Goal: Navigation & Orientation: Find specific page/section

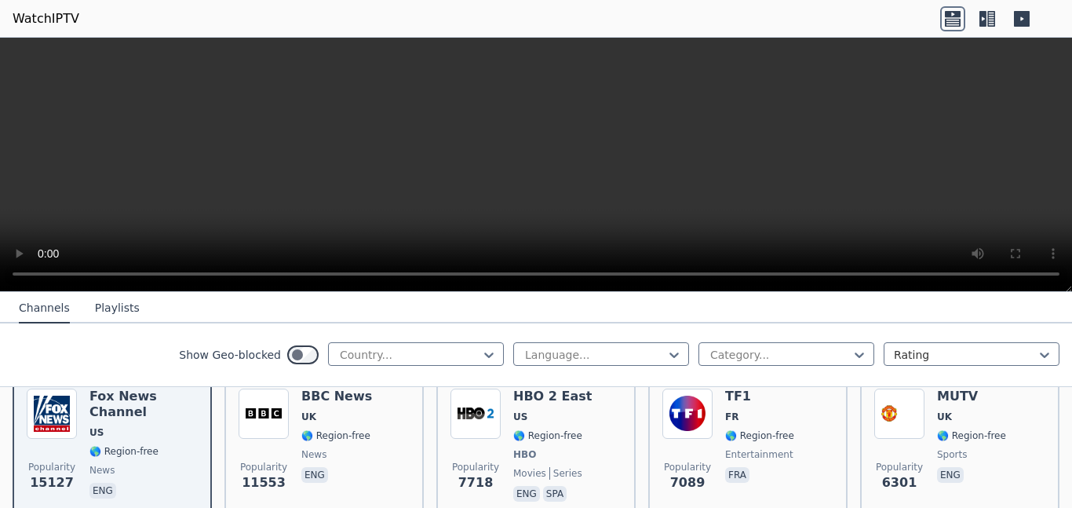
scroll to position [193, 0]
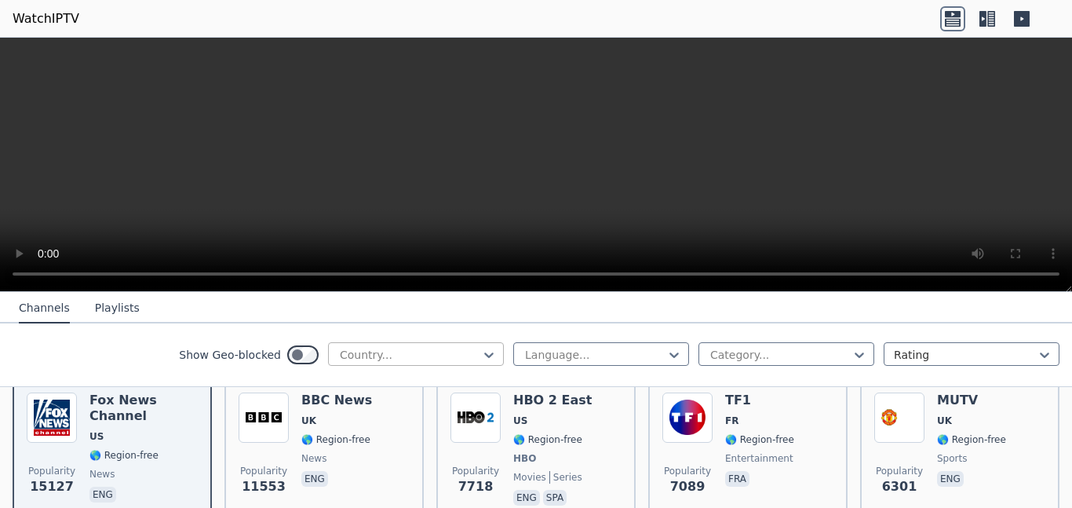
click at [455, 347] on div at bounding box center [409, 355] width 143 height 16
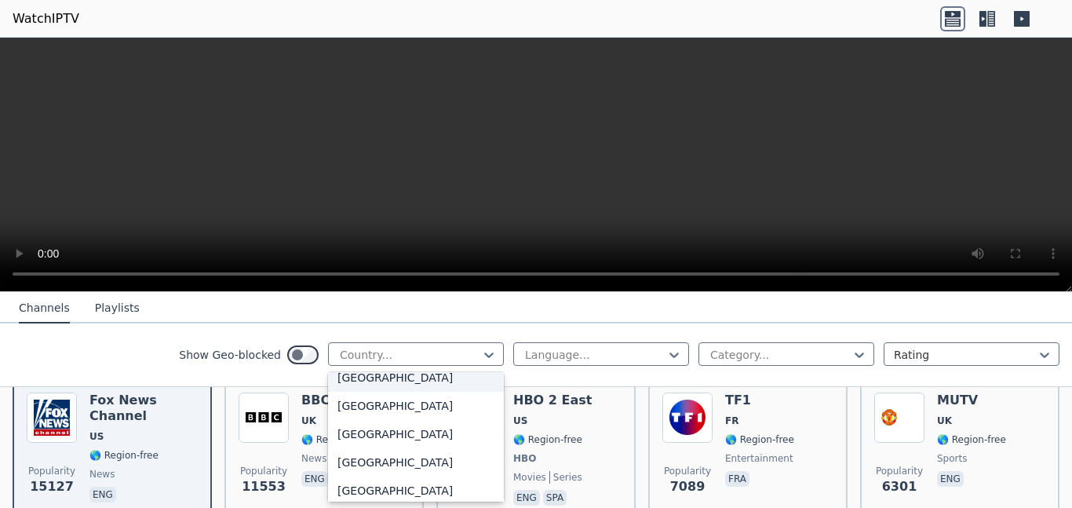
scroll to position [4927, 0]
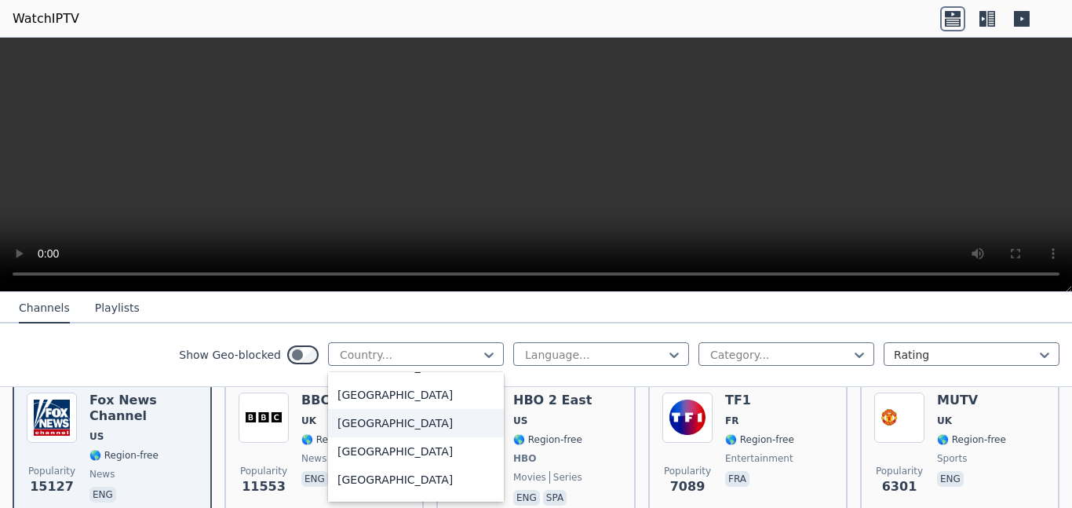
click at [381, 429] on div "[GEOGRAPHIC_DATA]" at bounding box center [416, 423] width 176 height 28
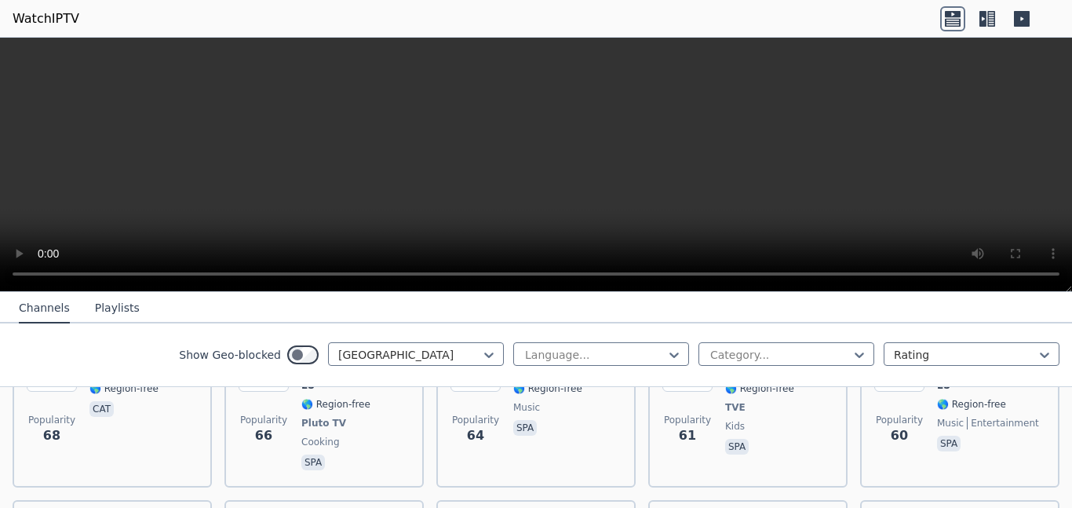
scroll to position [1620, 0]
click at [987, 25] on icon at bounding box center [987, 18] width 25 height 25
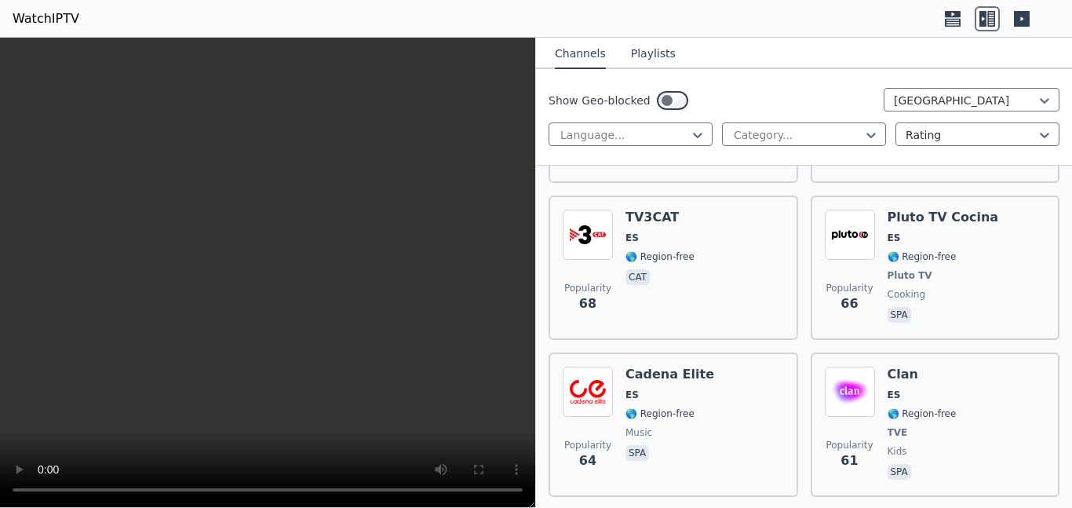
scroll to position [3321, 0]
click at [776, 127] on div at bounding box center [797, 135] width 131 height 16
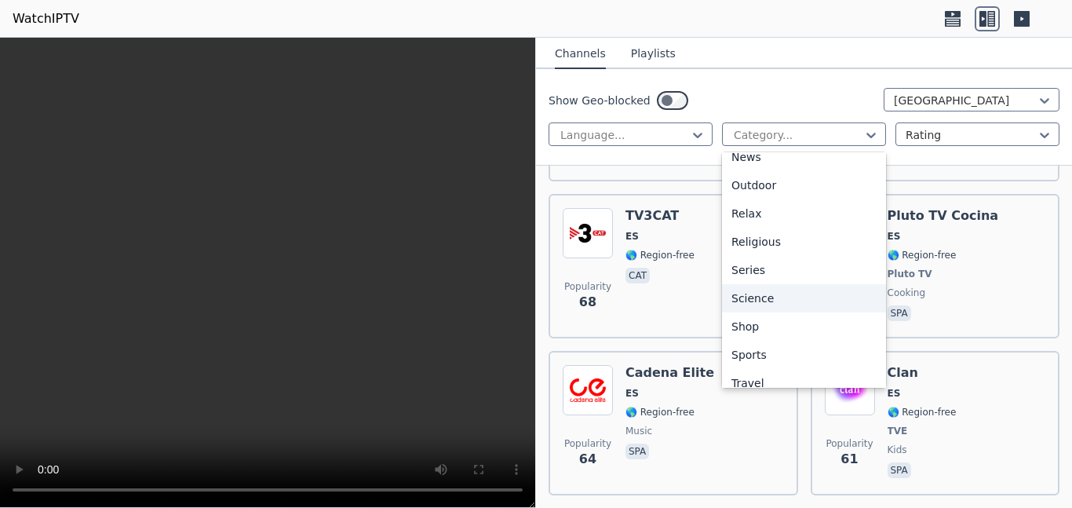
scroll to position [495, 0]
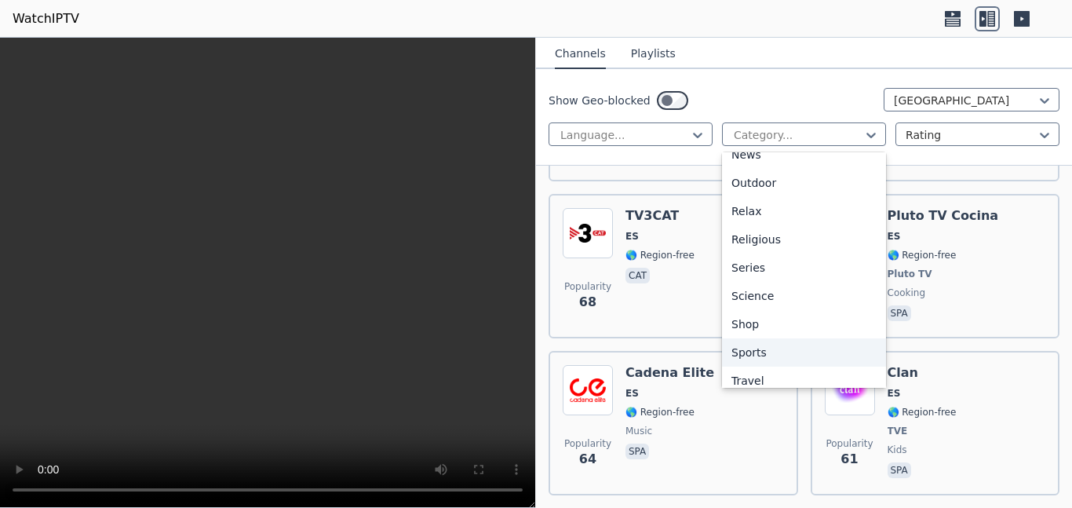
click at [836, 344] on div "Sports" at bounding box center [804, 352] width 164 height 28
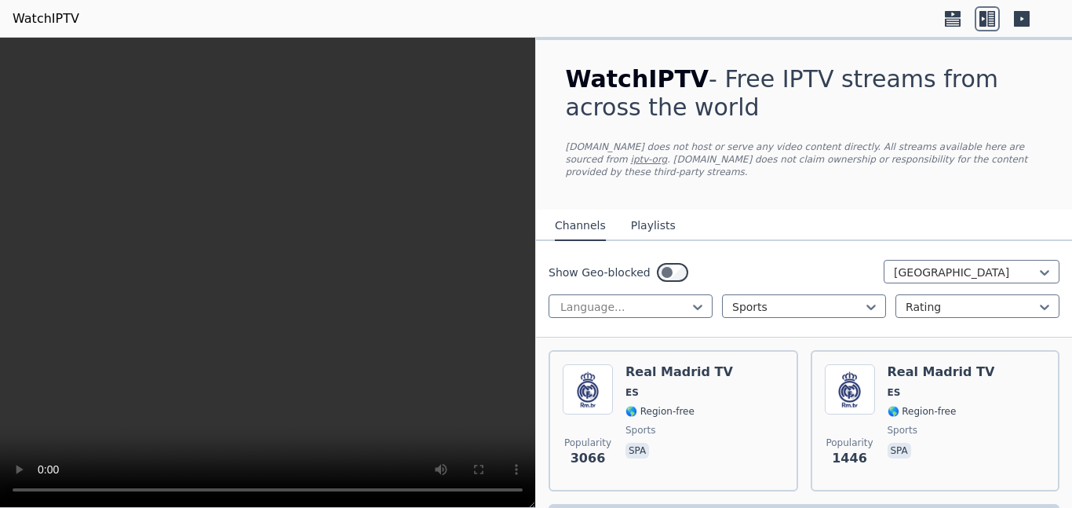
scroll to position [49, 0]
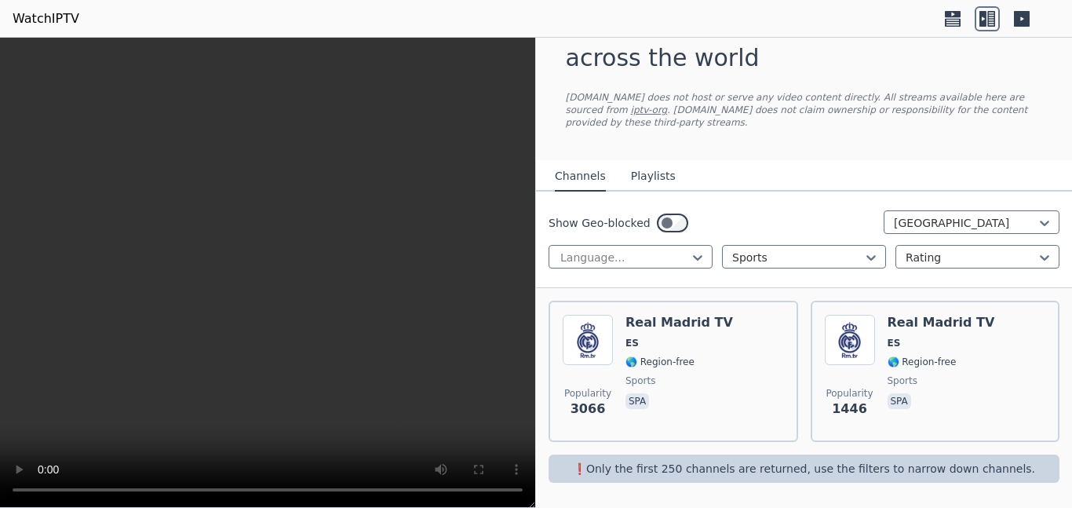
click at [750, 243] on div "Show Geo-blocked Spain Language... option Sports, selected. Sports Rating" at bounding box center [804, 240] width 536 height 97
click at [750, 252] on div at bounding box center [797, 258] width 131 height 16
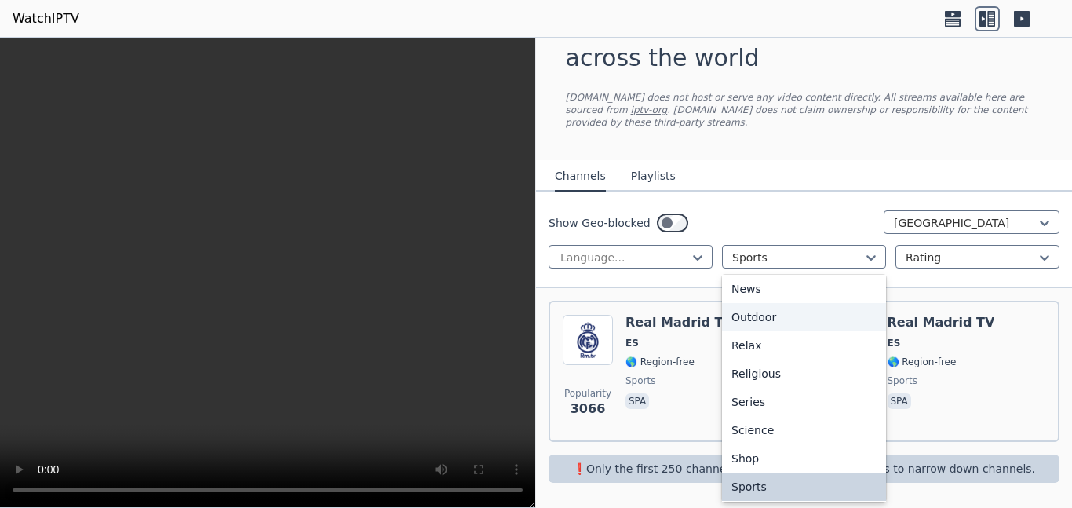
scroll to position [0, 0]
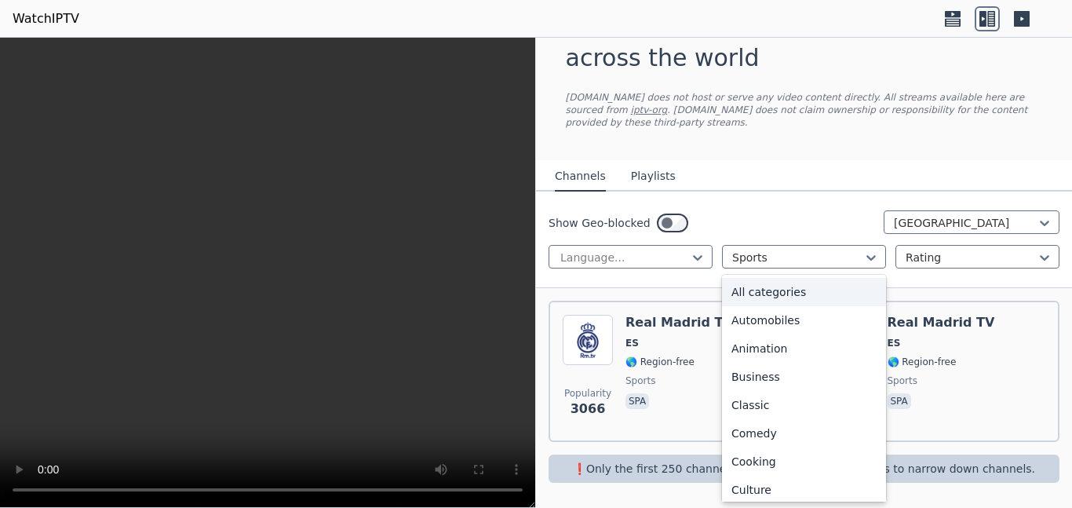
click at [761, 279] on div "All categories" at bounding box center [804, 292] width 164 height 28
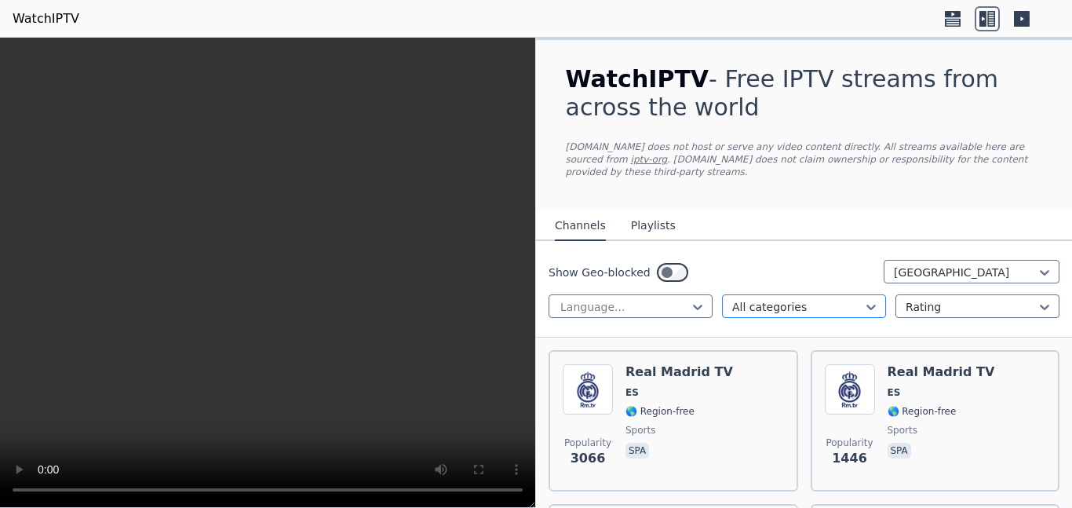
click at [761, 306] on div at bounding box center [797, 307] width 131 height 16
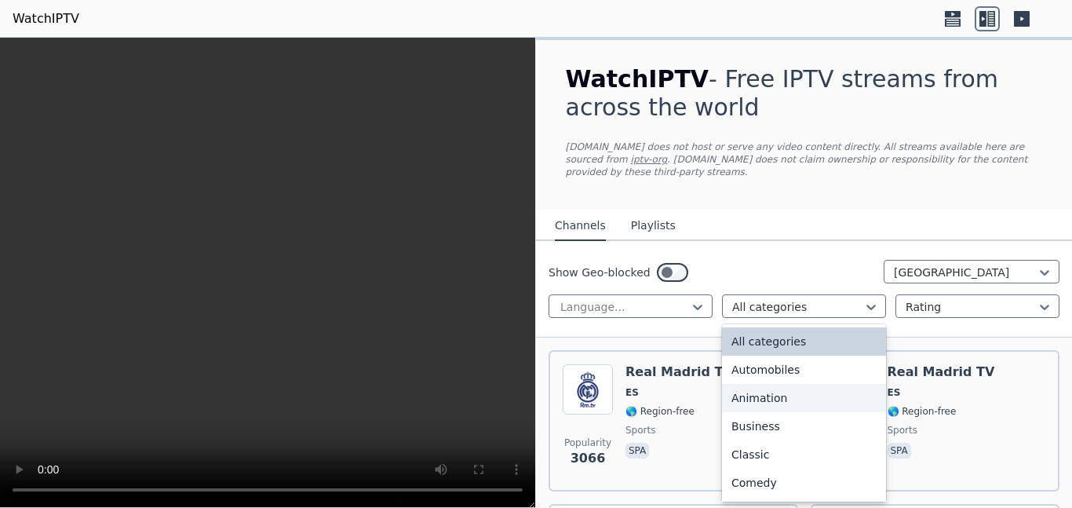
scroll to position [592, 0]
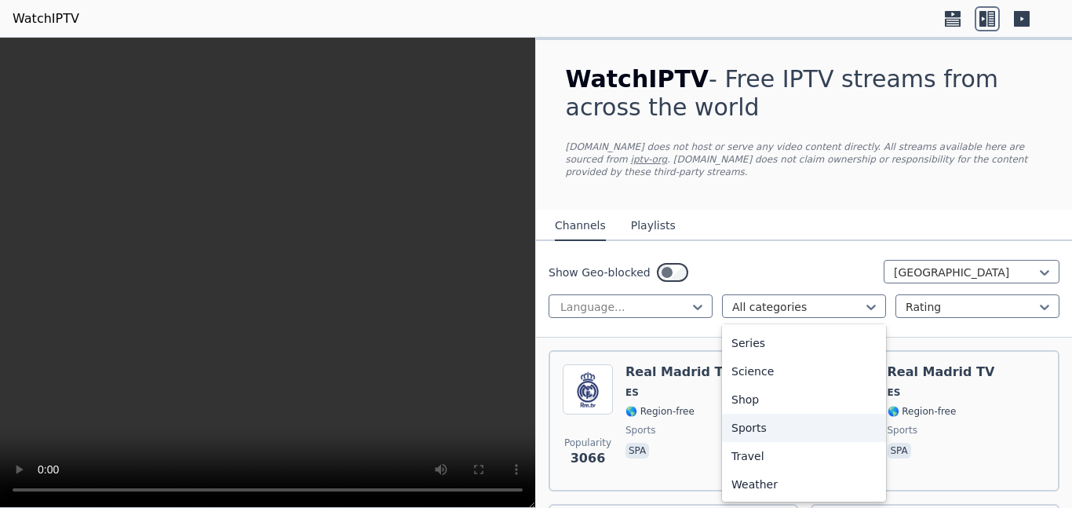
click at [764, 422] on div "Sports" at bounding box center [804, 428] width 164 height 28
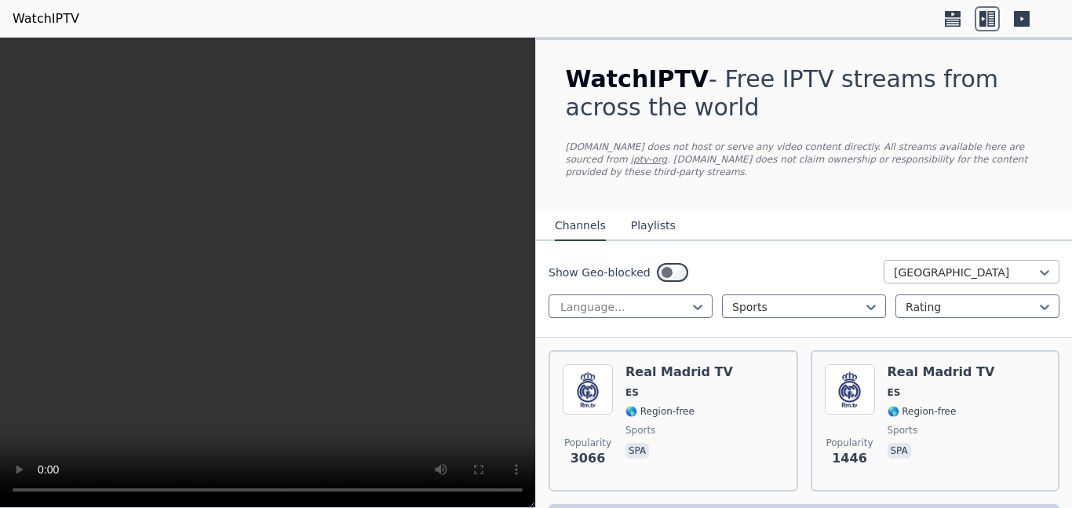
click at [936, 265] on div at bounding box center [965, 273] width 143 height 16
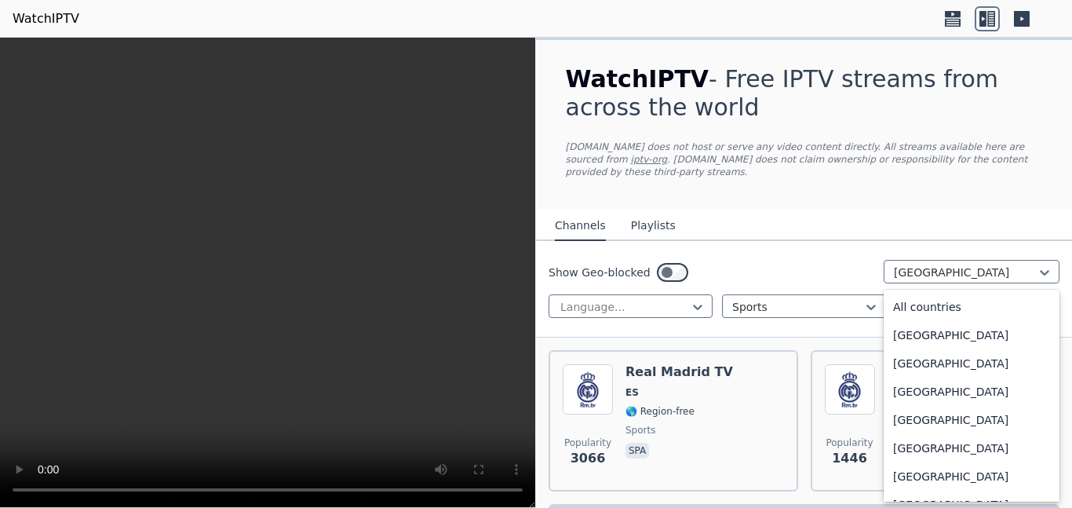
scroll to position [4766, 0]
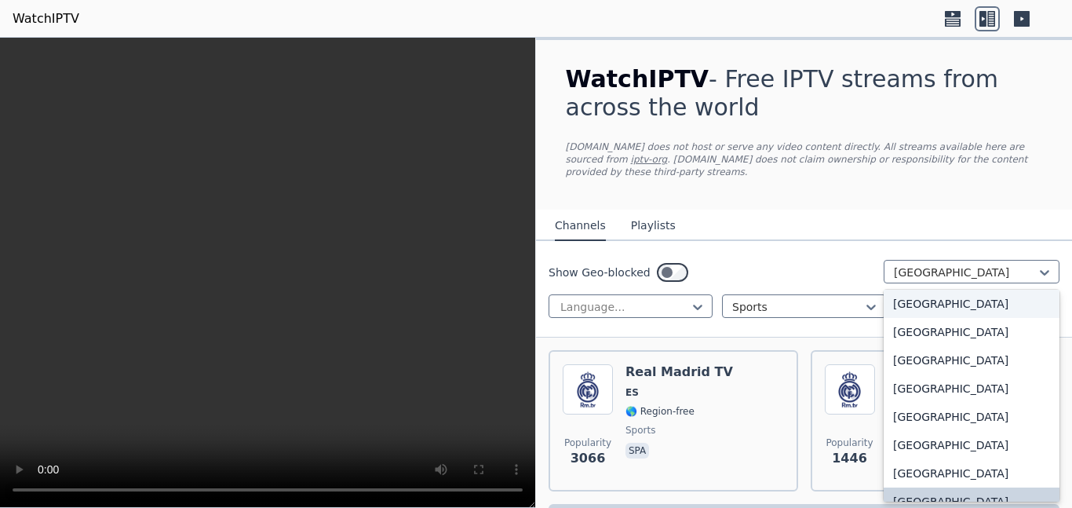
click at [894, 312] on div "[GEOGRAPHIC_DATA]" at bounding box center [972, 304] width 176 height 28
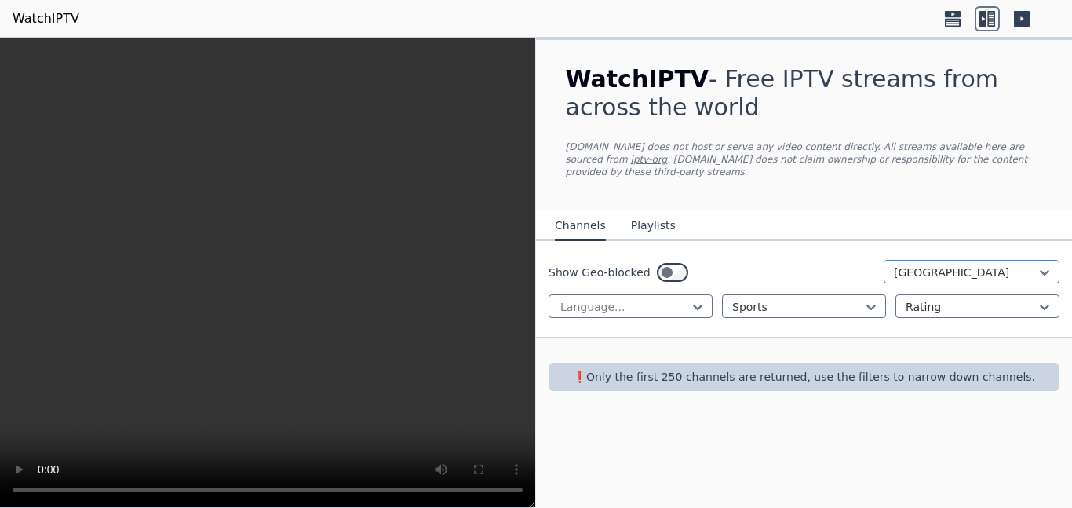
click at [916, 271] on div at bounding box center [965, 273] width 143 height 16
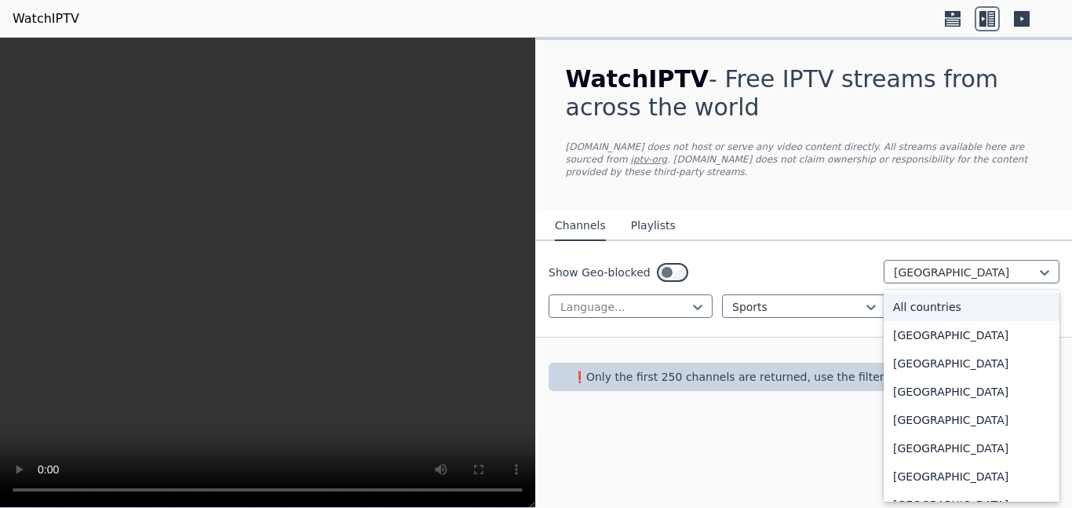
click at [944, 309] on div "All countries" at bounding box center [972, 307] width 176 height 28
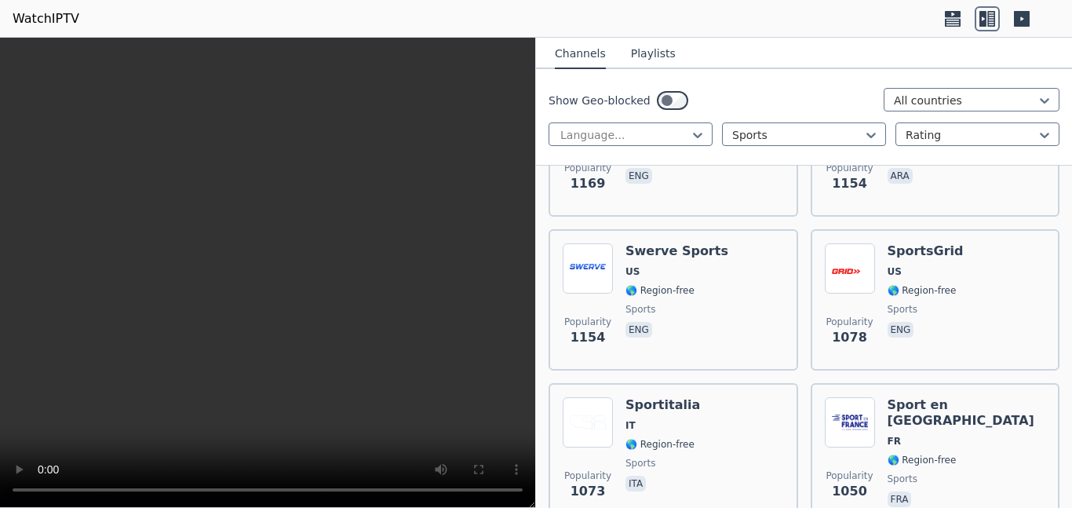
scroll to position [1213, 0]
